Goal: Information Seeking & Learning: Learn about a topic

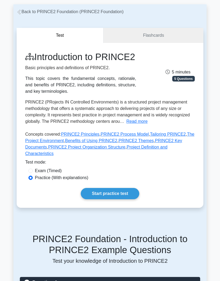
scroll to position [22, 0]
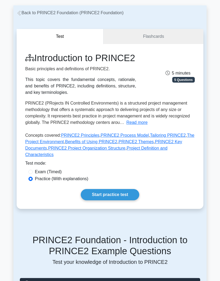
click at [32, 174] on input "Exam (Timed)" at bounding box center [30, 171] width 4 height 4
radio input "true"
click at [112, 200] on link "Start practice test" at bounding box center [110, 194] width 58 height 11
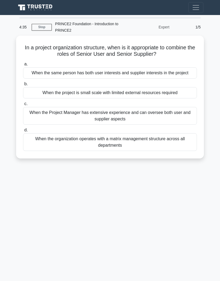
click at [120, 74] on div "When the same person has both user interests and supplier interests in the proj…" at bounding box center [109, 72] width 173 height 11
click at [23, 66] on input "a. When the same person has both user interests and supplier interests in the p…" at bounding box center [23, 63] width 0 height 3
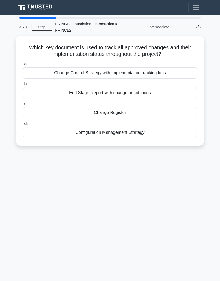
click at [132, 71] on div "Change Control Strategy with implementation tracking logs" at bounding box center [109, 72] width 173 height 11
click at [23, 66] on input "a. Change Control Strategy with implementation tracking logs" at bounding box center [23, 63] width 0 height 3
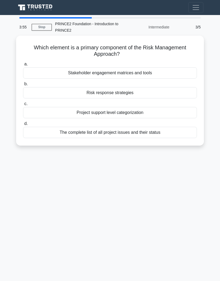
click at [217, 4] on nav "Go Premium Imelda Profile" at bounding box center [110, 7] width 220 height 15
click at [154, 55] on h5 "Which element is a primary component of the Risk Management Approach? .spinner_…" at bounding box center [109, 50] width 175 height 13
click at [125, 92] on div "Risk response strategies" at bounding box center [109, 92] width 173 height 11
click at [23, 86] on input "b. Risk response strategies" at bounding box center [23, 83] width 0 height 3
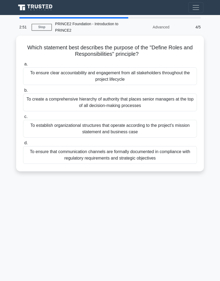
click at [124, 131] on div "To establish organizational structures that operate according to the project's …" at bounding box center [109, 129] width 173 height 18
click at [23, 118] on input "c. To establish organizational structures that operate according to the project…" at bounding box center [23, 116] width 0 height 3
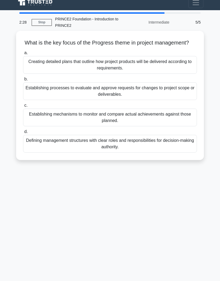
scroll to position [5, 0]
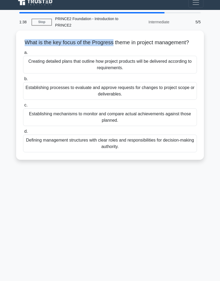
click at [188, 46] on icon ".spinner_0XTQ{transform-origin:center;animation:spinner_y6GP .75s linear infini…" at bounding box center [191, 43] width 6 height 6
click at [109, 95] on div "Establishing processes to evaluate and approve requests for changes to project …" at bounding box center [109, 91] width 173 height 18
click at [23, 81] on input "b. Establishing processes to evaluate and approve requests for changes to proje…" at bounding box center [23, 78] width 0 height 3
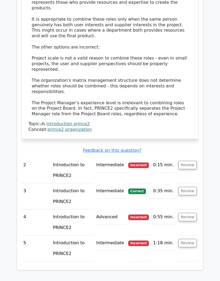
scroll to position [611, 0]
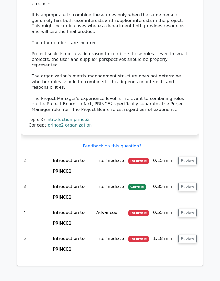
click at [185, 156] on button "Review" at bounding box center [187, 160] width 18 height 8
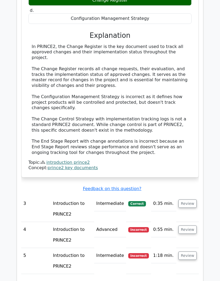
scroll to position [863, 0]
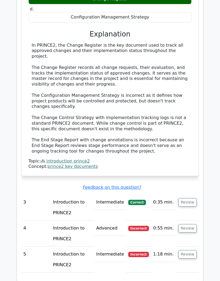
click at [187, 198] on button "Review" at bounding box center [187, 202] width 18 height 8
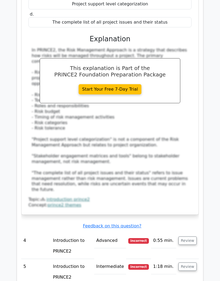
scroll to position [1152, 0]
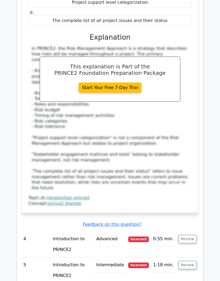
click at [188, 235] on button "Review" at bounding box center [187, 239] width 18 height 8
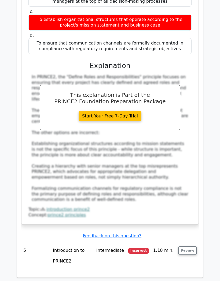
scroll to position [1475, 0]
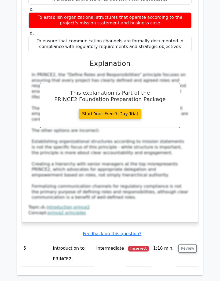
click at [189, 244] on button "Review" at bounding box center [187, 248] width 18 height 8
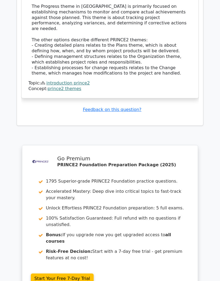
scroll to position [1875, 0]
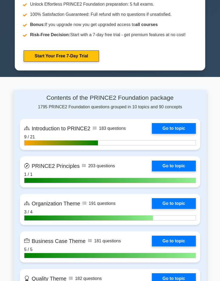
scroll to position [275, 0]
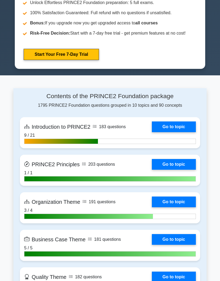
click at [152, 132] on link "Go to topic" at bounding box center [174, 126] width 44 height 11
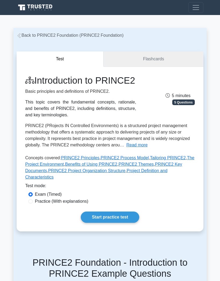
click at [145, 59] on link "Flashcards" at bounding box center [153, 58] width 100 height 15
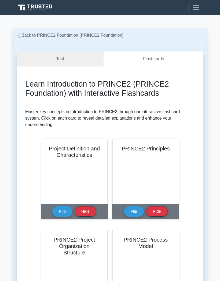
scroll to position [52, 0]
click at [197, 7] on span "Toggle navigation" at bounding box center [195, 7] width 8 height 8
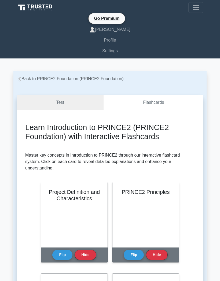
click at [113, 43] on link "Profile" at bounding box center [110, 40] width 186 height 11
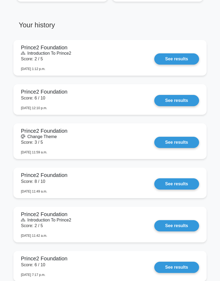
scroll to position [435, 0]
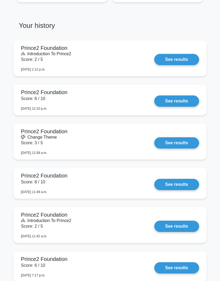
click at [174, 145] on link "See results" at bounding box center [176, 142] width 45 height 11
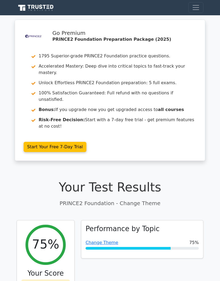
click at [105, 240] on link "Change Theme" at bounding box center [101, 242] width 33 height 5
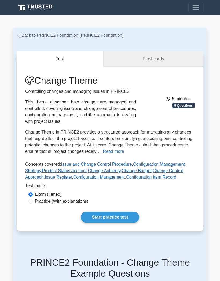
click at [150, 55] on link "Flashcards" at bounding box center [153, 58] width 100 height 15
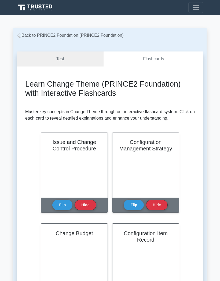
click at [95, 161] on div "Issue and Change Control Procedure" at bounding box center [74, 164] width 66 height 65
